Goal: Unclear

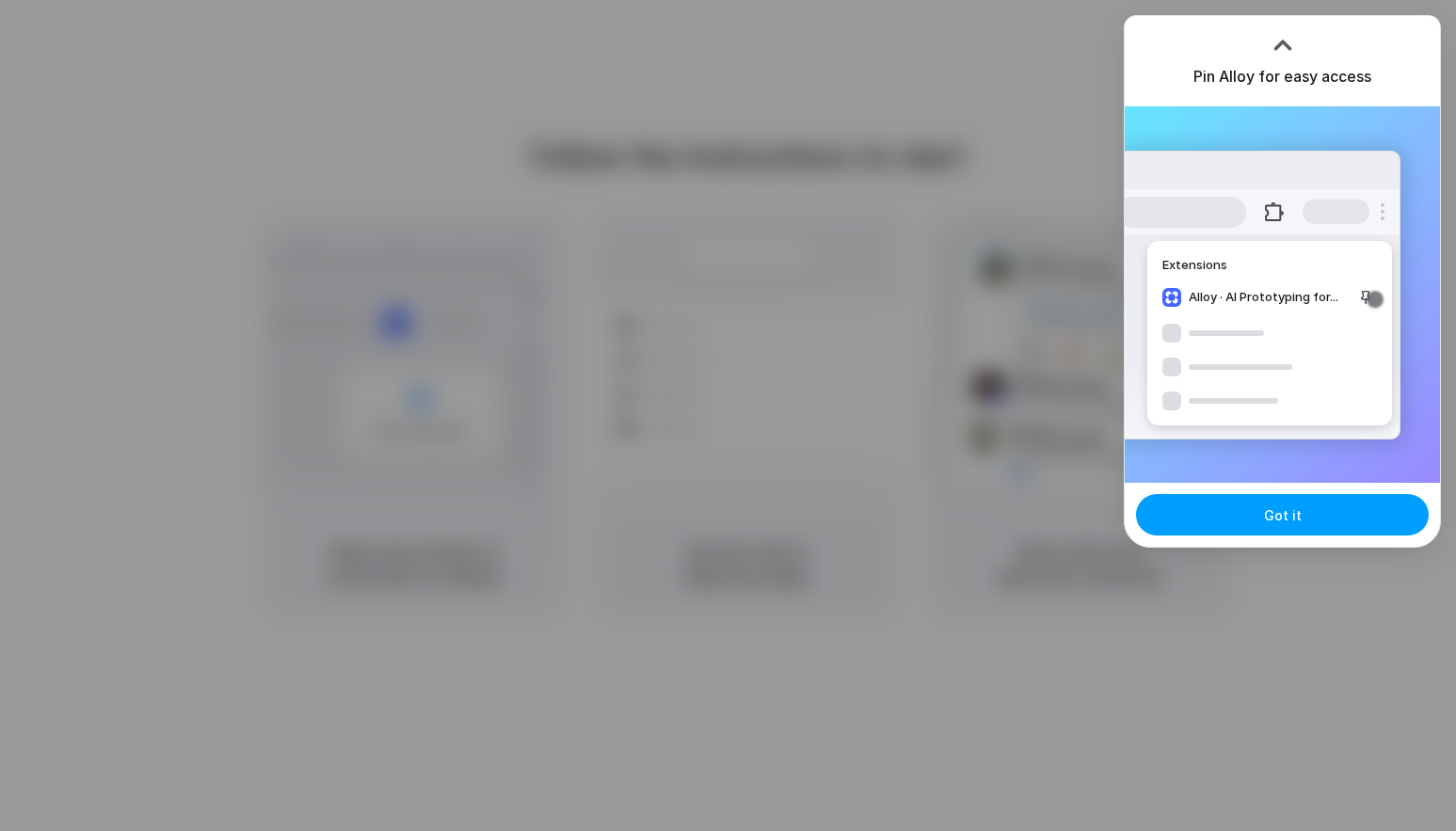
click at [1262, 503] on button "Got it" at bounding box center [1283, 514] width 292 height 41
